Goal: Browse casually

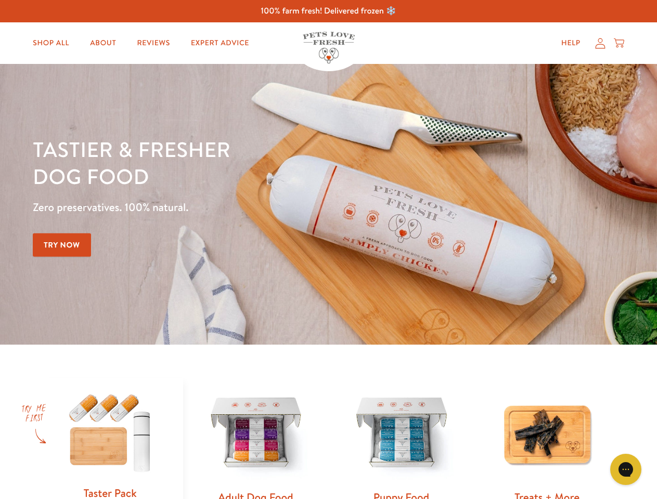
click at [328, 250] on div "Tastier & fresher dog food Zero preservatives. 100% natural. Try Now" at bounding box center [230, 204] width 394 height 137
click at [626, 470] on icon "Gorgias live chat" at bounding box center [626, 470] width 10 height 10
